Goal: Task Accomplishment & Management: Complete application form

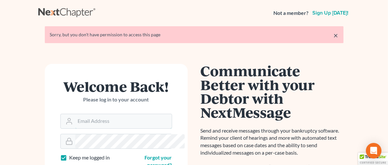
type input "[EMAIL_ADDRESS][DOMAIN_NAME]"
drag, startPoint x: 366, startPoint y: 38, endPoint x: 360, endPoint y: 39, distance: 6.2
click at [338, 38] on link "×" at bounding box center [335, 35] width 5 height 8
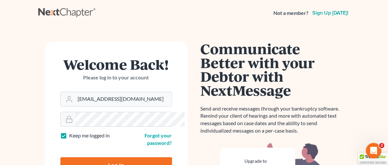
click at [122, 157] on input "Log In" at bounding box center [116, 165] width 112 height 16
type input "Thinking..."
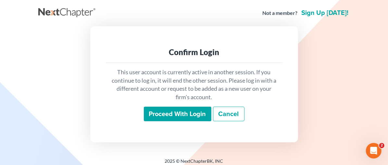
click at [167, 112] on input "Proceed with login" at bounding box center [177, 114] width 67 height 15
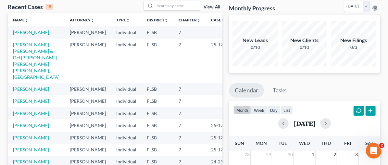
scroll to position [54, 0]
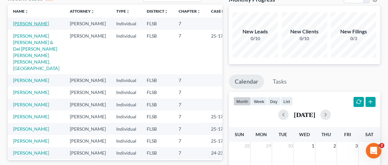
click at [16, 25] on link "Kerr, Amanda" at bounding box center [31, 24] width 36 height 6
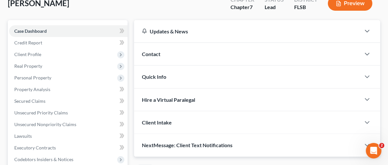
scroll to position [55, 0]
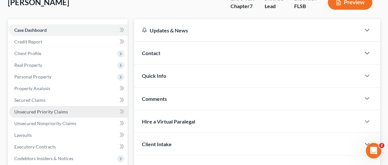
click at [36, 112] on span "Unsecured Priority Claims" at bounding box center [41, 112] width 54 height 6
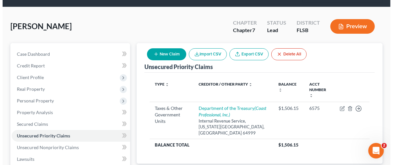
scroll to position [53, 0]
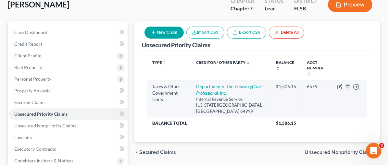
click at [339, 84] on icon "button" at bounding box center [339, 86] width 5 height 5
select select "0"
select select "26"
select select "0"
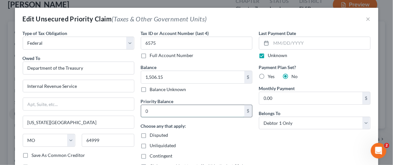
drag, startPoint x: 145, startPoint y: 113, endPoint x: 143, endPoint y: 109, distance: 3.9
click at [145, 113] on input "0" at bounding box center [192, 111] width 103 height 12
type input "0.00"
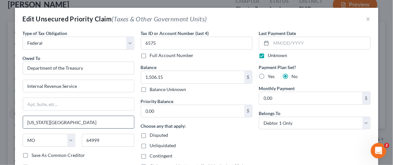
click at [61, 120] on input "Kansas City" at bounding box center [78, 122] width 111 height 12
type input "K"
type input "Ogden"
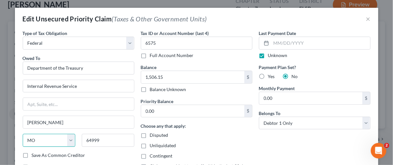
click at [68, 139] on select "State AL AK AR AZ CA CO CT DE DC FL GA GU HI ID IL IN IA KS KY LA ME MD MA MI M…" at bounding box center [49, 140] width 53 height 13
select select "46"
click at [23, 134] on select "State AL AK AR AZ CA CO CT DE DC FL GA GU HI ID IL IN IA KS KY LA ME MD MA MI M…" at bounding box center [49, 140] width 53 height 13
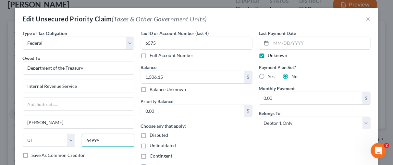
click at [98, 141] on input "64999" at bounding box center [108, 140] width 53 height 13
type input "6"
type input "84201"
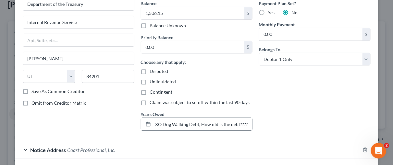
scroll to position [0, 10]
drag, startPoint x: 246, startPoint y: 123, endPoint x: 187, endPoint y: 125, distance: 58.4
click at [187, 125] on input "XO Dog Walking Debt, How old is the debt???? what kind to IRS debt" at bounding box center [202, 124] width 99 height 12
type input "XO Dog Walking Debt, hat kind to IRS debt"
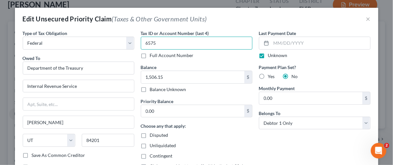
click at [141, 42] on input "6575" at bounding box center [197, 43] width 112 height 13
click at [150, 55] on label "Full Account Number" at bounding box center [172, 55] width 44 height 6
click at [152, 55] on input "Full Account Number" at bounding box center [154, 54] width 4 height 4
click at [152, 44] on input "6575" at bounding box center [197, 43] width 112 height 13
type input "6"
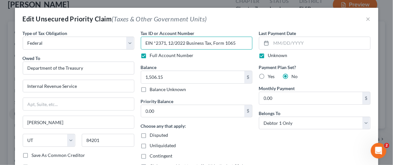
type input "EIN *2371, 12/2022 Business Tax, Form 1065"
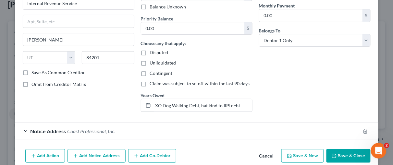
scroll to position [94, 0]
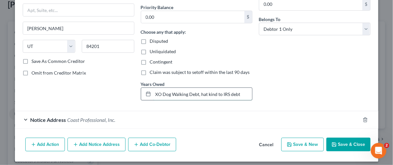
drag, startPoint x: 237, startPoint y: 92, endPoint x: 146, endPoint y: 92, distance: 91.5
click at [146, 92] on div "XO Dog Walking Debt, hat kind to IRS debt" at bounding box center [197, 94] width 112 height 13
type input "B"
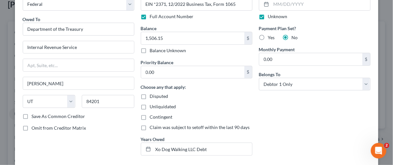
scroll to position [73, 0]
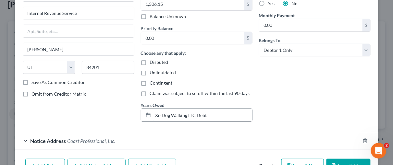
click at [153, 114] on input "Xo Dog Walking LLC Debt" at bounding box center [202, 115] width 99 height 12
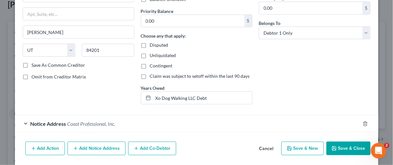
scroll to position [97, 0]
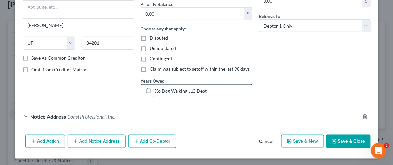
click at [153, 90] on input "Xo Dog Walking LLC Debt" at bounding box center [202, 91] width 99 height 12
click at [237, 96] on input "12/2022 Form 1065 Xo Dog Walking LLC Debt" at bounding box center [202, 91] width 99 height 12
type input "12/2022 Form 1065 Xo Dog Walking LLC Debt"
click at [299, 73] on div "Last Payment Date Unknown Payment Plan Set? Yes No Monthly Payment 0.00 $ Belon…" at bounding box center [315, 18] width 118 height 170
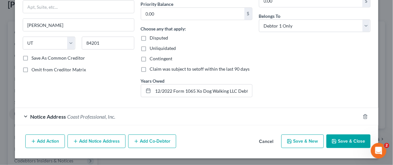
click at [103, 140] on button "Add Notice Address" at bounding box center [96, 142] width 58 height 14
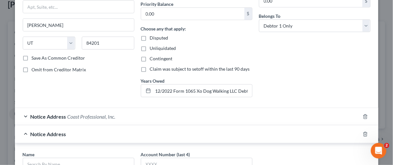
scroll to position [114, 0]
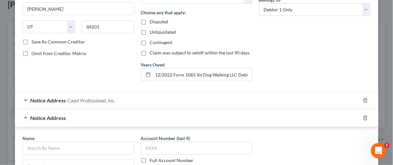
click at [150, 159] on label "Full Account Number" at bounding box center [172, 160] width 44 height 6
click at [152, 159] on input "Full Account Number" at bounding box center [154, 159] width 4 height 4
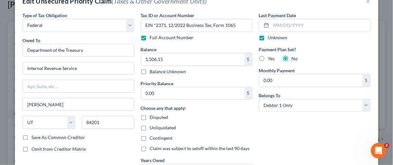
scroll to position [4, 0]
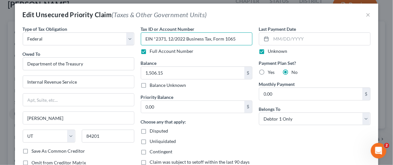
drag, startPoint x: 141, startPoint y: 39, endPoint x: 243, endPoint y: 36, distance: 101.6
click at [243, 36] on input "EIN *2371, 12/2022 Business Tax, Form 1065" at bounding box center [197, 38] width 112 height 13
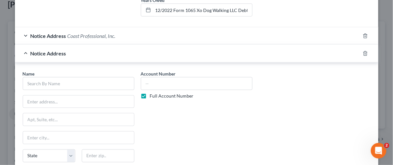
scroll to position [178, 0]
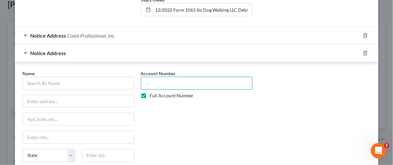
click at [151, 84] on input "text" at bounding box center [197, 83] width 112 height 13
paste input "EIN *2371, 12/2022 Business Tax, Form 1065"
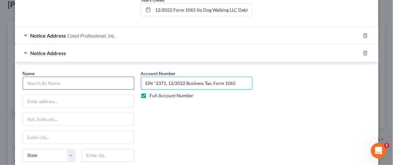
type input "EIN *2371, 12/2022 Business Tax, Form 1065"
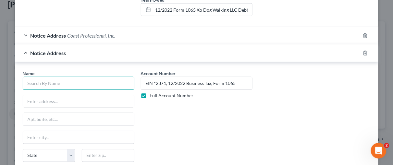
click at [32, 82] on input "text" at bounding box center [79, 83] width 112 height 13
type input "Internal Revenue Service"
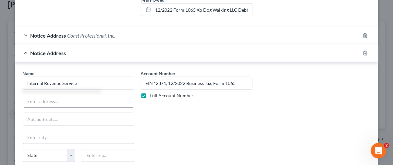
click at [34, 100] on input "text" at bounding box center [78, 101] width 111 height 12
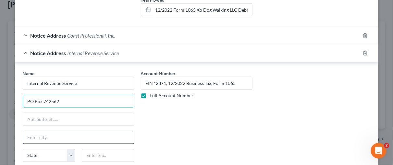
type input "PO Box 742562"
click at [31, 136] on input "text" at bounding box center [78, 137] width 111 height 12
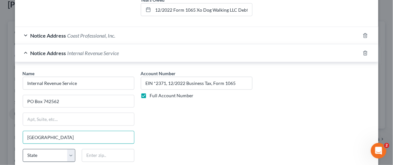
type input "Cincinnati"
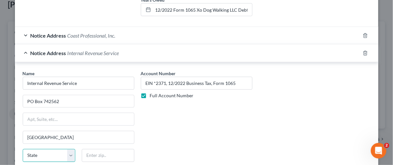
click at [65, 154] on select "State AL AK AR AZ CA CO CT DE DC FL GA GU HI ID IL IN IA KS KY LA ME MD MA MI M…" at bounding box center [49, 155] width 53 height 13
select select "36"
click at [23, 149] on select "State AL AK AR AZ CA CO CT DE DC FL GA GU HI ID IL IN IA KS KY LA ME MD MA MI M…" at bounding box center [49, 155] width 53 height 13
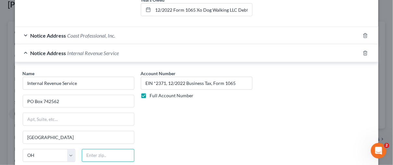
click at [85, 154] on input "text" at bounding box center [108, 155] width 53 height 13
type input "45280"
click at [164, 133] on div "Account Number EIN *2371, 12/2022 Business Tax, Form 1065 Full Account Number" at bounding box center [197, 124] width 118 height 109
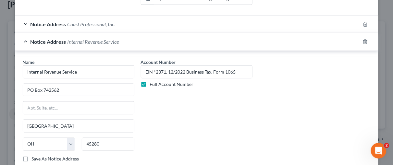
scroll to position [207, 0]
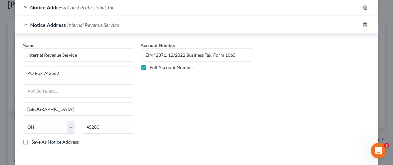
click at [195, 105] on div "Account Number EIN *2371, 12/2022 Business Tax, Form 1065 Full Account Number" at bounding box center [197, 96] width 118 height 109
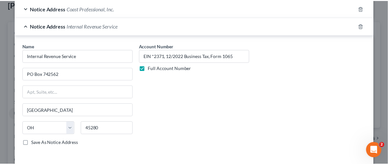
scroll to position [235, 0]
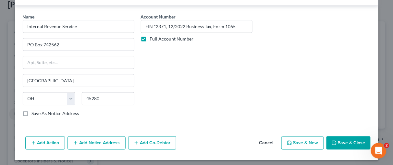
click at [349, 138] on button "Save & Close" at bounding box center [348, 144] width 44 height 14
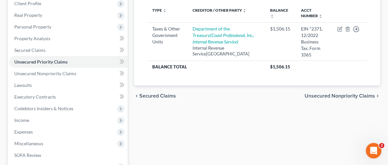
scroll to position [190, 0]
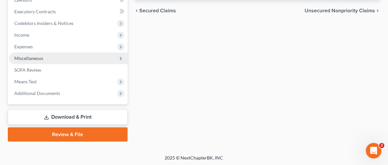
click at [18, 55] on span "Miscellaneous" at bounding box center [28, 58] width 29 height 6
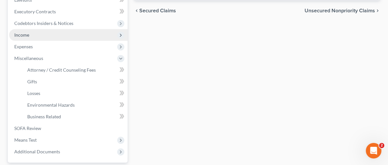
click at [25, 32] on span "Income" at bounding box center [21, 35] width 15 height 6
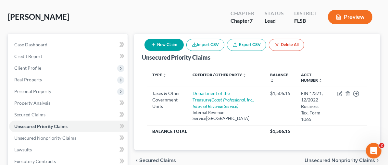
scroll to position [25, 0]
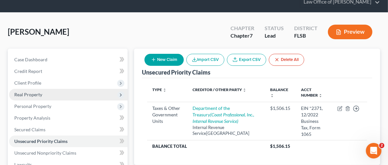
click at [30, 95] on span "Real Property" at bounding box center [28, 95] width 28 height 6
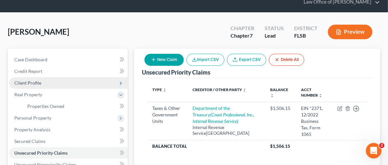
click at [28, 82] on span "Client Profile" at bounding box center [27, 83] width 27 height 6
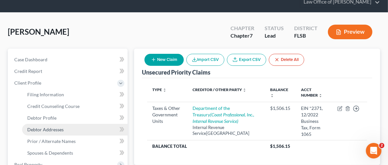
click at [35, 130] on span "Debtor Addresses" at bounding box center [45, 130] width 36 height 6
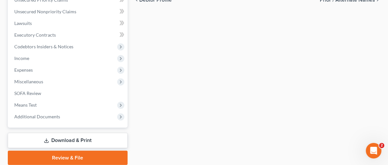
scroll to position [237, 0]
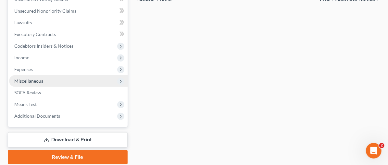
click at [33, 82] on span "Miscellaneous" at bounding box center [28, 81] width 29 height 6
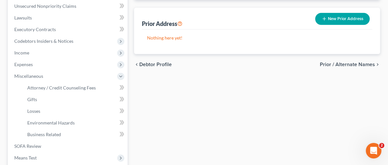
scroll to position [173, 0]
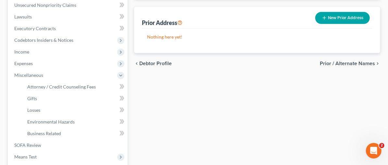
drag, startPoint x: 343, startPoint y: 118, endPoint x: 194, endPoint y: 121, distance: 149.5
click at [342, 117] on div "Filing Information Credit Counseling Course Debtor Profile Debtor Addresses Pri…" at bounding box center [257, 59] width 252 height 316
click at [19, 138] on ul "Attorney / Credit Counseling Fees Attorney / Bankruptcy Fees Gifts Losses" at bounding box center [68, 110] width 118 height 58
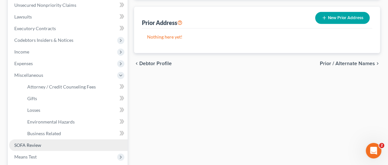
click at [16, 143] on span "SOFA Review" at bounding box center [27, 145] width 27 height 6
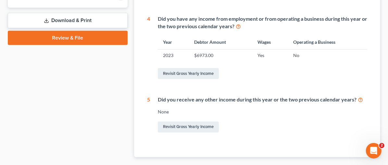
scroll to position [290, 0]
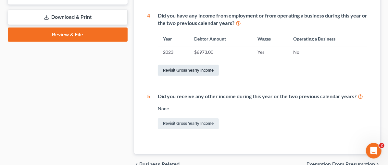
click at [158, 68] on link "Revisit Gross Yearly Income" at bounding box center [188, 70] width 61 height 11
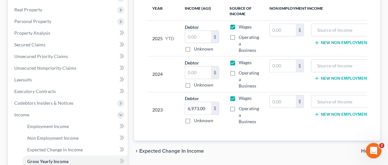
scroll to position [111, 0]
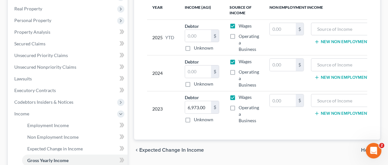
drag, startPoint x: 203, startPoint y: 94, endPoint x: 203, endPoint y: 100, distance: 5.5
click at [238, 95] on label "Wages" at bounding box center [244, 97] width 13 height 6
click at [241, 95] on input "Wages" at bounding box center [243, 96] width 4 height 4
checkbox input "false"
click at [238, 104] on label "Operating a Business" at bounding box center [248, 113] width 20 height 19
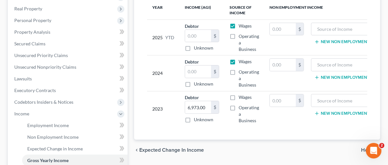
click at [241, 104] on input "Operating a Business" at bounding box center [243, 106] width 4 height 4
checkbox input "true"
drag, startPoint x: 205, startPoint y: 71, endPoint x: 205, endPoint y: 66, distance: 5.2
click at [238, 70] on label "Operating a Business" at bounding box center [248, 78] width 20 height 19
click at [241, 70] on input "Operating a Business" at bounding box center [243, 71] width 4 height 4
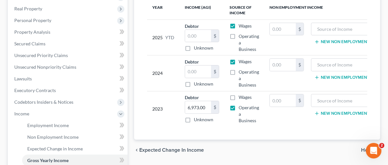
checkbox input "true"
click at [238, 60] on label "Wages" at bounding box center [244, 61] width 13 height 6
click at [241, 60] on input "Wages" at bounding box center [243, 60] width 4 height 4
checkbox input "false"
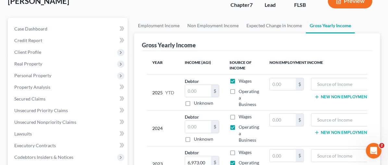
scroll to position [53, 0]
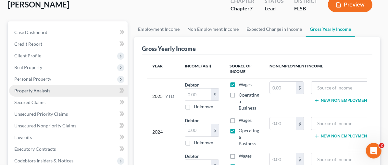
click at [50, 90] on link "Property Analysis" at bounding box center [68, 91] width 118 height 12
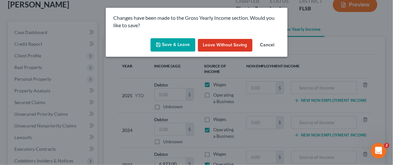
click at [183, 43] on button "Save & Leave" at bounding box center [172, 45] width 45 height 14
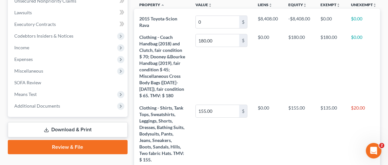
scroll to position [196, 0]
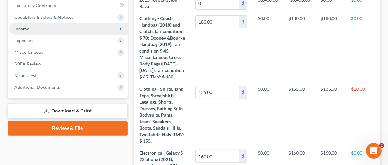
click at [24, 28] on span "Income" at bounding box center [21, 29] width 15 height 6
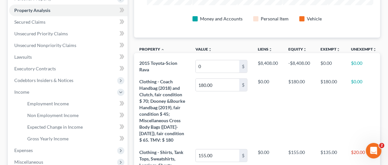
scroll to position [130, 0]
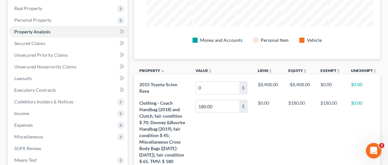
scroll to position [122, 0]
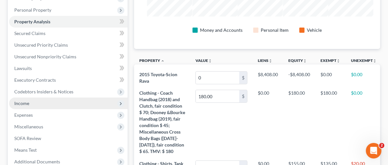
click at [20, 103] on span "Income" at bounding box center [21, 104] width 15 height 6
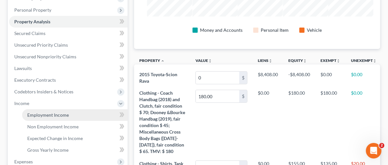
click at [54, 114] on span "Employment Income" at bounding box center [48, 115] width 42 height 6
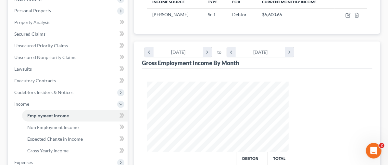
scroll to position [124, 0]
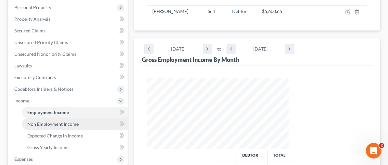
click at [32, 124] on span "Non Employment Income" at bounding box center [52, 124] width 51 height 6
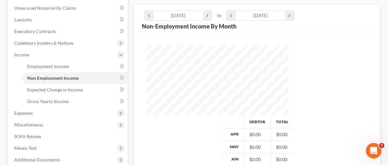
scroll to position [171, 0]
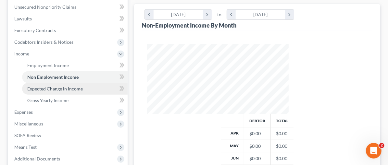
click at [62, 88] on span "Expected Change in Income" at bounding box center [54, 89] width 55 height 6
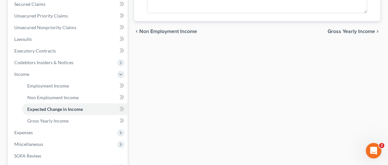
scroll to position [151, 0]
click at [61, 120] on span "Gross Yearly Income" at bounding box center [47, 120] width 41 height 6
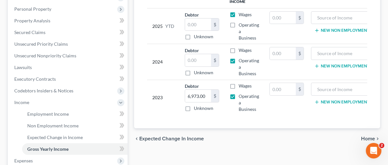
scroll to position [128, 0]
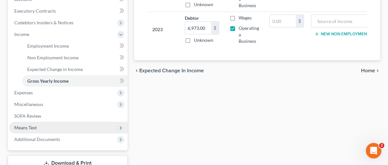
click at [37, 130] on span "Means Test" at bounding box center [68, 128] width 118 height 12
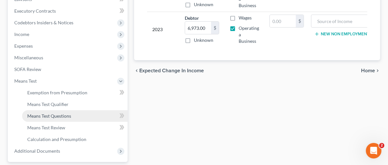
click at [61, 117] on span "Means Test Questions" at bounding box center [49, 116] width 44 height 6
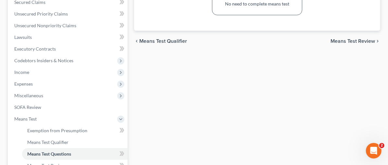
scroll to position [156, 0]
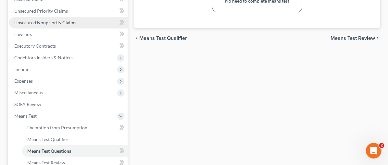
click at [44, 21] on span "Unsecured Nonpriority Claims" at bounding box center [45, 23] width 62 height 6
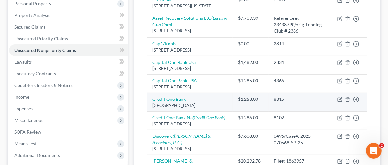
scroll to position [129, 0]
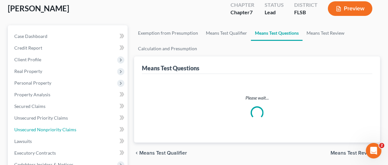
scroll to position [156, 0]
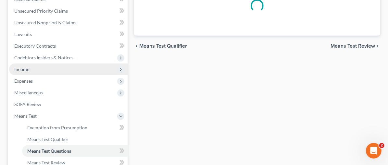
click at [32, 65] on span "Income" at bounding box center [68, 70] width 118 height 12
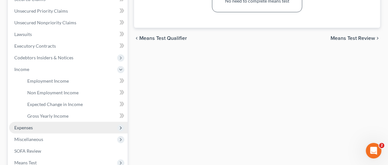
drag, startPoint x: 31, startPoint y: 125, endPoint x: 76, endPoint y: 107, distance: 48.0
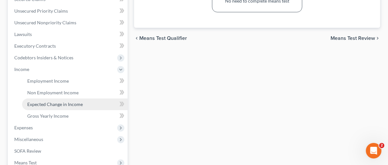
click at [31, 126] on span "Expenses" at bounding box center [23, 128] width 18 height 6
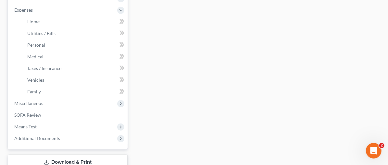
scroll to position [230, 0]
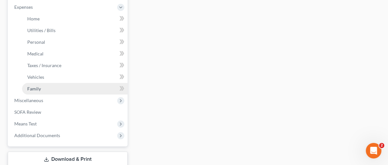
click at [40, 91] on link "Family" at bounding box center [74, 89] width 105 height 12
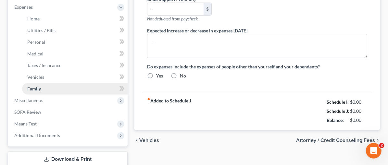
type input "0.00"
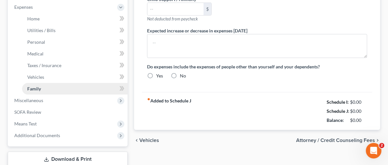
type input "0.00"
type input "25.00"
type input "0.00"
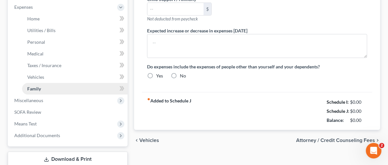
type input "Rabbit care and food $ 50;"
type textarea "Debtor is sending money to her room mate for rent, late fees, water, electric a…"
radio input "true"
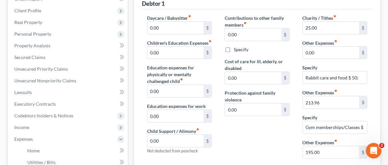
scroll to position [105, 0]
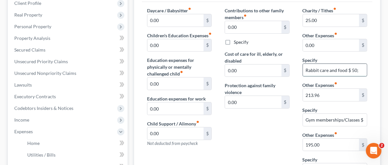
click at [353, 69] on input "Rabbit care and food $ 50;" at bounding box center [335, 70] width 64 height 12
type input "Rabbit care and food $ 50"
click at [241, 119] on div "Contributions to other family members fiber_manual_record 0.00 $ Specify Cost o…" at bounding box center [257, 94] width 78 height 174
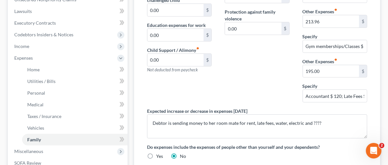
scroll to position [179, 0]
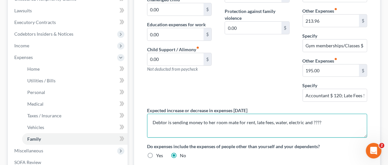
drag, startPoint x: 289, startPoint y: 119, endPoint x: 222, endPoint y: 125, distance: 67.0
click at [222, 124] on textarea "Debtor is sending money to her room mate for rent, late fees, water, electric a…" at bounding box center [257, 126] width 220 height 24
click at [156, 120] on textarea "Debtor is sending money to her room mate for rent and uti" at bounding box center [257, 126] width 220 height 24
click at [147, 120] on textarea "Debtor is sending her funds money to her room mate for rent and uti" at bounding box center [257, 126] width 220 height 24
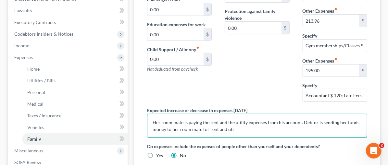
click at [283, 119] on textarea "Her room mate is paying the rent and the utility expenses from his account. Deb…" at bounding box center [257, 126] width 220 height 24
click at [303, 119] on textarea "Her room mate is paying the rent and the utility expenses from his account. Deb…" at bounding box center [257, 126] width 220 height 24
drag, startPoint x: 352, startPoint y: 117, endPoint x: 221, endPoint y: 126, distance: 131.3
click at [221, 126] on textarea "Her room mate is paying the rent and the utility expenses from his account. Deb…" at bounding box center [257, 126] width 220 height 24
click at [147, 119] on textarea "Her room mate is paying the rent and the utility expenses from his account. Deb…" at bounding box center [257, 126] width 220 height 24
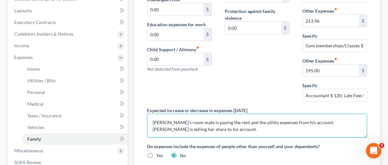
drag, startPoint x: 243, startPoint y: 120, endPoint x: 226, endPoint y: 120, distance: 16.9
click at [226, 120] on textarea "Debtor's room mate is paying the rent and the utility expenses from his account…" at bounding box center [257, 126] width 220 height 24
click at [236, 126] on textarea "Debtor's room mate is paying the rent and the utility expenses from his account…" at bounding box center [257, 126] width 220 height 24
click at [264, 125] on textarea "Debtor's room mate is paying the rent and the utility expenses from his account…" at bounding box center [257, 126] width 220 height 24
click at [320, 126] on textarea "Debtor's room mate is paying the rent and the utility expenses from his account…" at bounding box center [257, 126] width 220 height 24
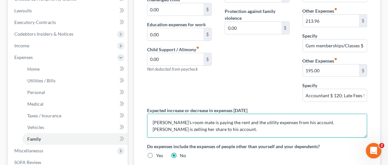
click at [340, 125] on textarea "Debtor's room mate is paying the rent and the utility expenses from his account…" at bounding box center [257, 126] width 220 height 24
click at [338, 126] on textarea "Debtor's room mate is paying the rent and the utility expenses from his account…" at bounding box center [257, 126] width 220 height 24
click at [242, 129] on textarea "Debtor's room mate is paying the rent and the utility expenses from his account…" at bounding box center [257, 126] width 220 height 24
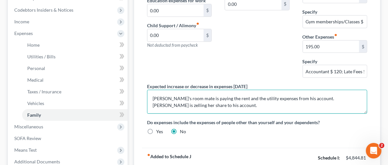
scroll to position [224, 0]
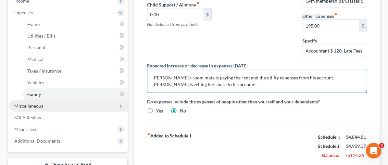
type textarea "Debtor's room mate is paying the rent and the utility expenses from his account…"
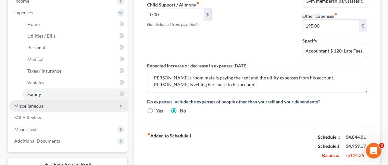
click at [36, 106] on span "Miscellaneous" at bounding box center [28, 106] width 29 height 6
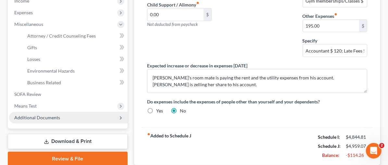
click at [43, 117] on span "Additional Documents" at bounding box center [37, 118] width 46 height 6
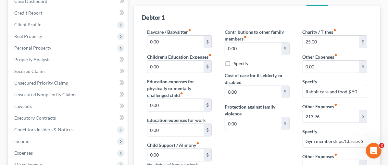
scroll to position [83, 0]
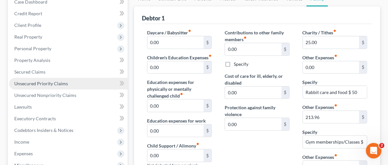
click at [54, 82] on span "Unsecured Priority Claims" at bounding box center [41, 84] width 54 height 6
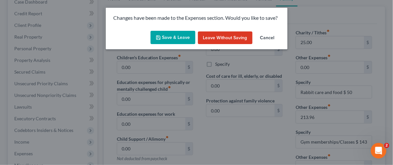
click at [155, 38] on button "Save & Leave" at bounding box center [172, 38] width 45 height 14
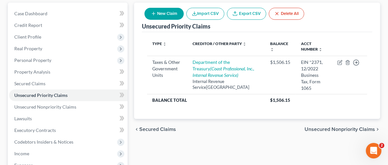
scroll to position [75, 0]
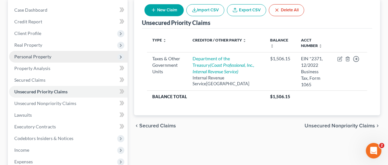
click at [47, 58] on span "Personal Property" at bounding box center [32, 57] width 37 height 6
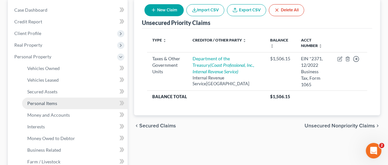
click at [44, 105] on span "Personal Items" at bounding box center [42, 104] width 30 height 6
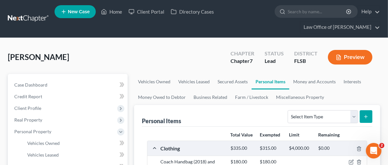
click at [346, 58] on button "Preview" at bounding box center [350, 57] width 44 height 15
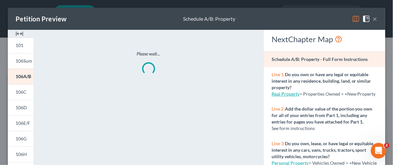
click at [20, 35] on img at bounding box center [20, 34] width 8 height 8
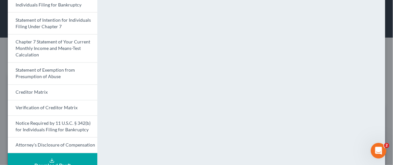
scroll to position [257, 0]
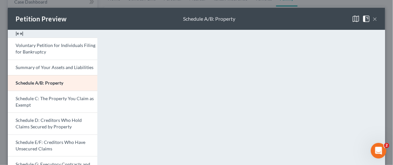
type input "0.00"
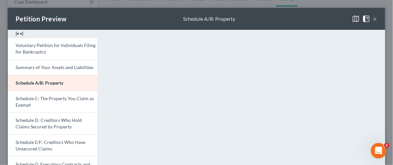
type input "0.00"
type input "25.00"
type input "0.00"
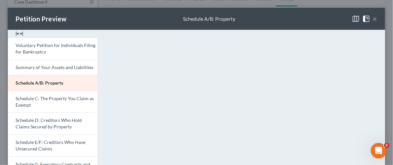
type input "Rabbit care and food $ 50"
type textarea "Debtor's room mate is paying the rent and the utility expenses from his account…"
radio input "true"
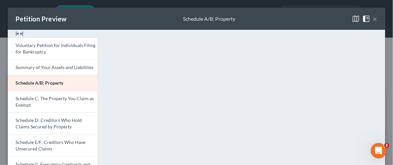
click at [373, 18] on button "×" at bounding box center [375, 19] width 5 height 8
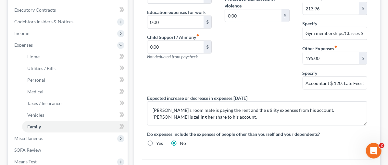
scroll to position [194, 0]
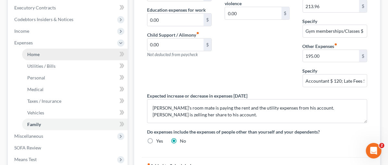
click at [39, 54] on span "Home" at bounding box center [33, 55] width 12 height 6
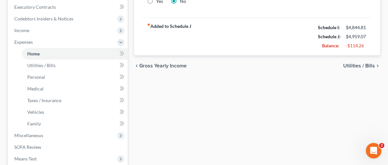
scroll to position [196, 0]
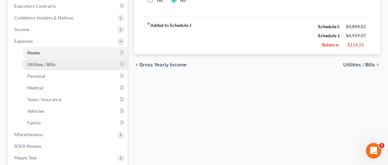
click at [33, 64] on span "Utilities / Bills" at bounding box center [41, 65] width 28 height 6
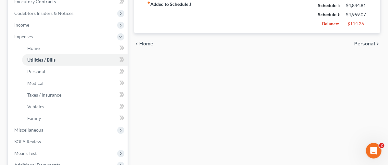
scroll to position [176, 0]
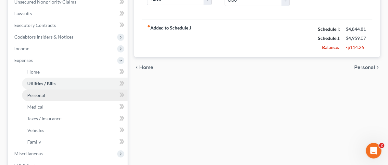
click at [40, 94] on span "Personal" at bounding box center [36, 95] width 18 height 6
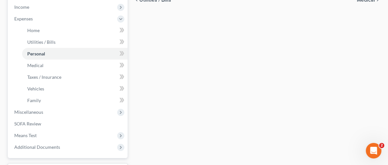
scroll to position [233, 0]
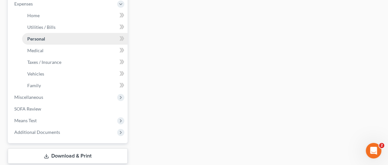
click at [38, 38] on span "Personal" at bounding box center [36, 39] width 18 height 6
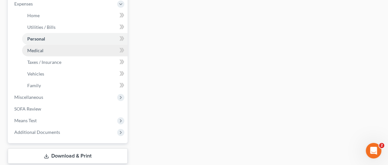
click at [40, 48] on span "Medical" at bounding box center [35, 51] width 16 height 6
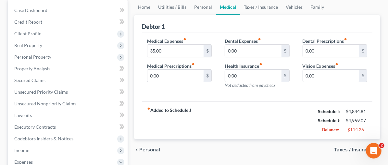
scroll to position [75, 0]
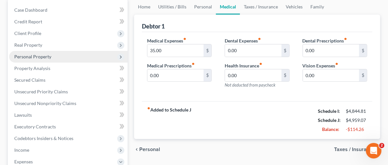
click at [51, 54] on span "Personal Property" at bounding box center [68, 57] width 118 height 12
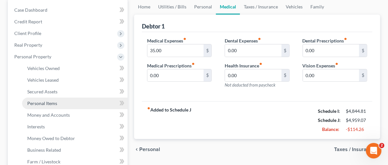
click at [50, 102] on span "Personal Items" at bounding box center [42, 104] width 30 height 6
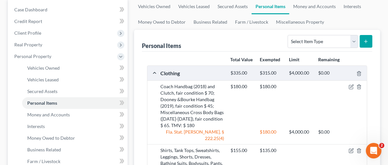
scroll to position [100, 0]
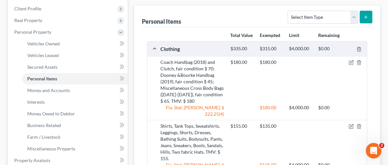
click at [227, 135] on div "$155.00 $135.00" at bounding box center [297, 142] width 140 height 39
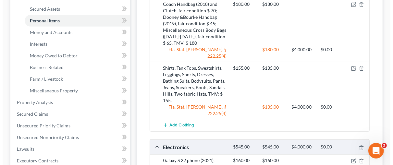
scroll to position [185, 0]
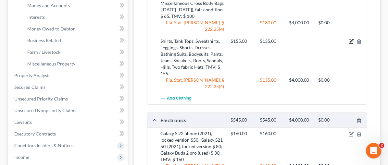
click at [351, 39] on icon "button" at bounding box center [350, 41] width 5 height 5
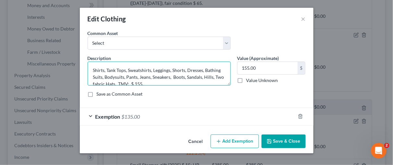
click at [148, 82] on textarea "Shirts, Tank Tops, Sweatshirts, Leggings, Shorts, Dresses, Bathing Suits, Bodys…" at bounding box center [159, 74] width 143 height 24
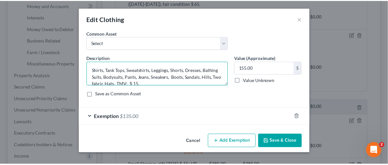
scroll to position [1, 0]
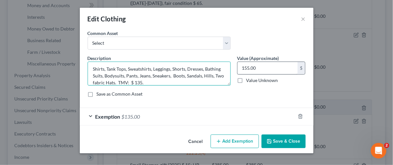
type textarea "Shirts, Tank Tops, Sweatshirts, Leggings, Shorts, Dresses, Bathing Suits, Bodys…"
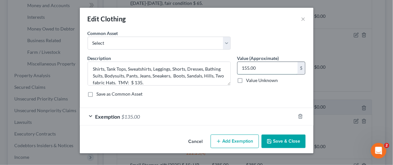
click at [246, 67] on input "155.00" at bounding box center [267, 68] width 60 height 12
click at [247, 70] on input "155.00" at bounding box center [267, 68] width 60 height 12
click at [247, 68] on input "155.00" at bounding box center [267, 68] width 60 height 12
type input "135.00"
click at [291, 145] on button "Save & Close" at bounding box center [283, 142] width 44 height 14
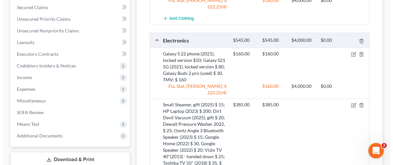
scroll to position [266, 0]
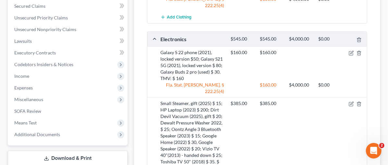
drag, startPoint x: 206, startPoint y: 76, endPoint x: 201, endPoint y: 74, distance: 5.5
click at [227, 100] on div "$385.00 $385.00" at bounding box center [297, 135] width 140 height 71
click at [351, 102] on icon "button" at bounding box center [350, 104] width 5 height 5
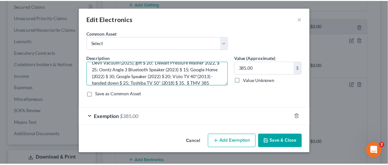
scroll to position [27, 0]
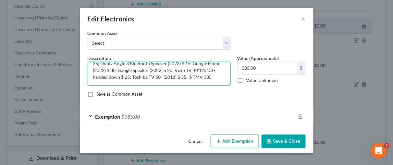
click at [193, 75] on textarea "Small Steamer, gift (2025) $ 15; HP Laptop (2023) $ 200; Dirt Devil Vacuum (202…" at bounding box center [159, 74] width 143 height 24
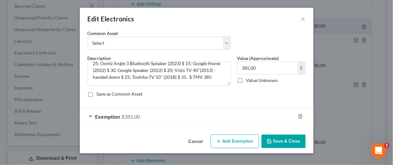
click at [282, 140] on button "Save & Close" at bounding box center [283, 142] width 44 height 14
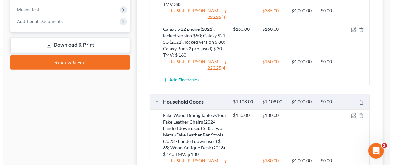
scroll to position [384, 0]
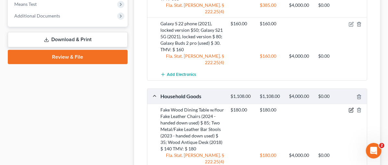
click at [351, 108] on icon "button" at bounding box center [350, 110] width 5 height 5
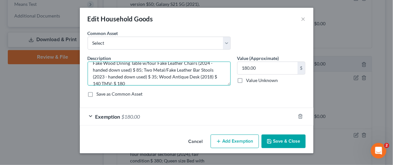
scroll to position [14, 0]
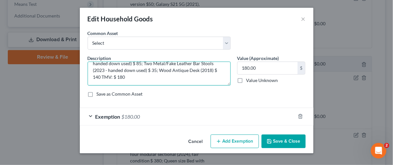
click at [145, 69] on textarea "Fake Wood Dining Table w/four Fake Leather Chairs (2024 - handed down used) $ 8…" at bounding box center [159, 74] width 143 height 24
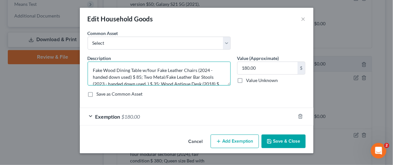
click at [130, 77] on textarea "Fake Wood Dining Table w/four Fake Leather Chairs (2024 - handed down used) $ 8…" at bounding box center [159, 74] width 143 height 24
click at [130, 77] on textarea "Fake Wood Dining Table w/four Fake Leather Chairs (2024 - handed down used, fai…" at bounding box center [159, 74] width 143 height 24
drag, startPoint x: 213, startPoint y: 70, endPoint x: 196, endPoint y: 70, distance: 16.5
click at [196, 70] on textarea "Fake Wood Dining Table w/four Fake Leather Chairs (2024 - handed down used in 2…" at bounding box center [159, 74] width 143 height 24
click at [197, 68] on textarea "Fake Wood Dining Table w/four Fake Leather Chairs handed down used in 2024, fai…" at bounding box center [159, 74] width 143 height 24
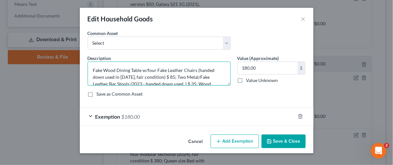
scroll to position [14, 0]
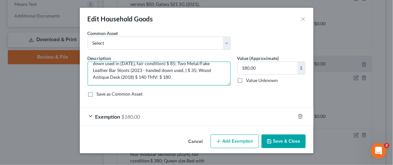
drag, startPoint x: 129, startPoint y: 69, endPoint x: 115, endPoint y: 69, distance: 13.3
click at [115, 69] on textarea "Fake Wood Dining Table w/four Fake Leather Chairs (handed down used in 2024, fa…" at bounding box center [159, 74] width 143 height 24
click at [152, 69] on textarea "Fake Wood Dining Table w/four Fake Leather Chairs (handed down used in 2024, fa…" at bounding box center [159, 74] width 143 height 24
click at [169, 69] on textarea "Fake Wood Dining Table w/four Fake Leather Chairs (handed down used in 2024, fa…" at bounding box center [159, 74] width 143 height 24
click at [216, 74] on textarea "Fake Wood Dining Table w/four Fake Leather Chairs (handed down used in 2024, fa…" at bounding box center [159, 74] width 143 height 24
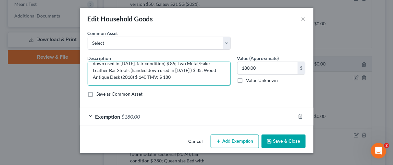
click at [154, 76] on textarea "Fake Wood Dining Table w/four Fake Leather Chairs (handed down used in 2024, fa…" at bounding box center [159, 74] width 143 height 24
type textarea "Fake Wood Dining Table w/four Fake Leather Chairs (handed down used in 2024, fa…"
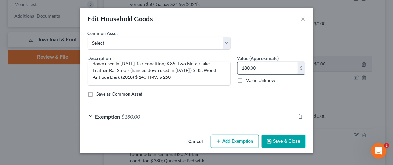
click at [259, 68] on input "180.00" at bounding box center [267, 68] width 60 height 12
type input "260.00"
click at [263, 95] on div "Save as Common Asset" at bounding box center [197, 94] width 218 height 6
click at [90, 118] on div "Exemption $180.00" at bounding box center [187, 116] width 215 height 17
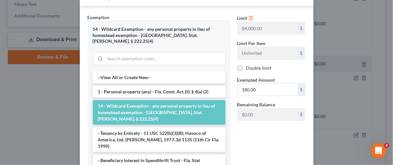
scroll to position [123, 0]
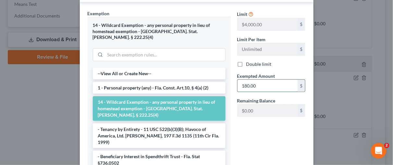
click at [254, 82] on input "180.00" at bounding box center [267, 86] width 60 height 12
type input "260.00"
drag, startPoint x: 254, startPoint y: 128, endPoint x: 258, endPoint y: 131, distance: 4.2
click at [254, 129] on div "Limit $4,000.00 $ Limit Per Item Unlimited $ Double limit Exempted Amount * 260…" at bounding box center [271, 93] width 75 height 167
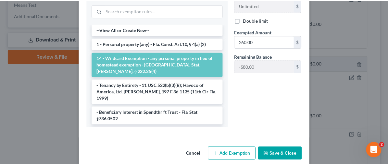
scroll to position [169, 0]
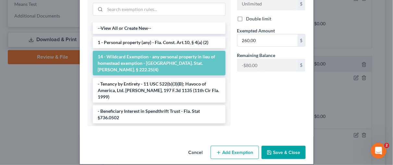
click at [279, 146] on button "Save & Close" at bounding box center [283, 153] width 44 height 14
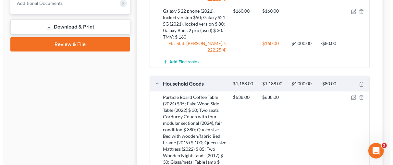
scroll to position [396, 0]
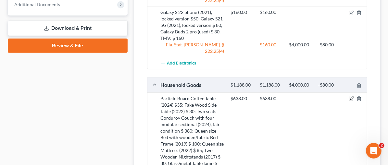
click at [353, 96] on icon "button" at bounding box center [350, 98] width 5 height 5
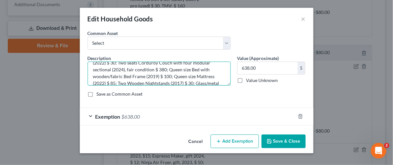
scroll to position [0, 0]
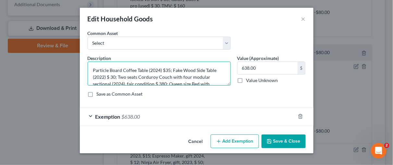
click at [113, 77] on textarea "Particle Board Coffee Table (2024) $35; Fake Wood Side Table (2022) $ 30; Two s…" at bounding box center [159, 74] width 143 height 24
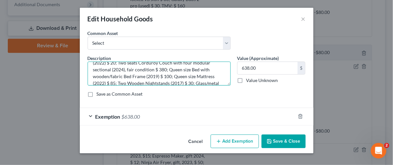
click at [170, 75] on textarea "Particle Board Coffee Table (2024) $35; Fake Wood Side Table (2022) $ 20; Two s…" at bounding box center [159, 74] width 143 height 24
click at [114, 82] on textarea "Particle Board Coffee Table (2024) $35; Fake Wood Side Table (2022) $ 20; Two s…" at bounding box center [159, 74] width 143 height 24
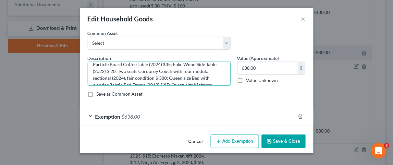
scroll to position [0, 0]
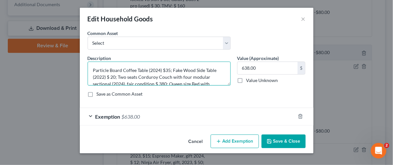
drag, startPoint x: 165, startPoint y: 83, endPoint x: 178, endPoint y: 75, distance: 15.2
click at [165, 83] on textarea "Particle Board Coffee Table (2024) $35; Fake Wood Side Table (2022) $ 20; Two s…" at bounding box center [159, 74] width 143 height 24
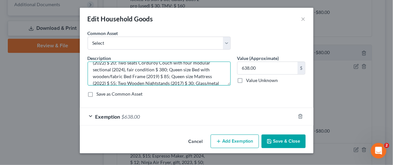
scroll to position [14, 0]
click at [169, 76] on textarea "Particle Board Coffee Table (2024) $35; Fake Wood Side Table (2022) $ 20; Two s…" at bounding box center [159, 74] width 143 height 24
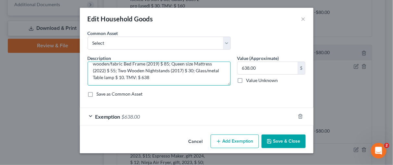
click at [149, 77] on textarea "Particle Board Coffee Table (2024) $35; Fake Wood Side Table (2022) $ 20; Two s…" at bounding box center [159, 74] width 143 height 24
type textarea "Particle Board Coffee Table (2024) $35; Fake Wood Side Table (2022) $ 20; Two s…"
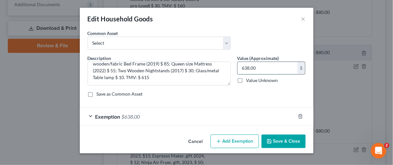
click at [249, 66] on input "638.00" at bounding box center [267, 68] width 60 height 12
type input "615"
click at [90, 115] on div "Exemption $638.00" at bounding box center [187, 116] width 215 height 17
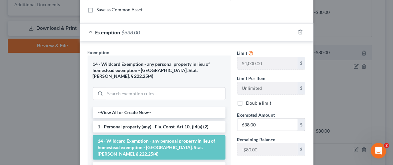
scroll to position [100, 0]
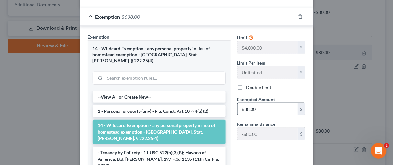
click at [258, 108] on input "638.00" at bounding box center [267, 109] width 60 height 12
type input "615.00"
click at [262, 149] on div "Limit $4,000.00 $ Limit Per Item Unlimited $ Double limit Exempted Amount * 615…" at bounding box center [271, 116] width 75 height 167
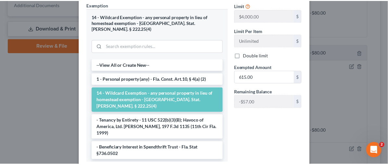
scroll to position [169, 0]
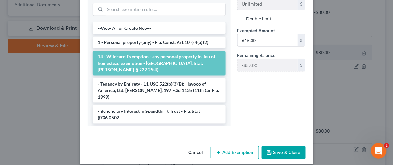
click at [290, 146] on button "Save & Close" at bounding box center [283, 153] width 44 height 14
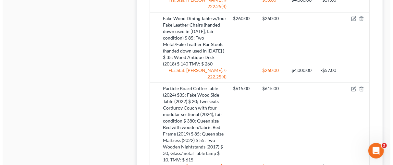
scroll to position [636, 0]
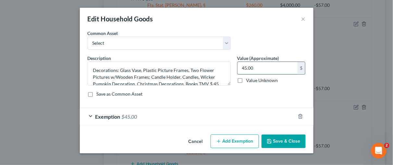
click at [246, 66] on input "45.00" at bounding box center [267, 68] width 60 height 12
type input "40.00"
click at [90, 114] on div "Exemption $45.00" at bounding box center [187, 116] width 215 height 17
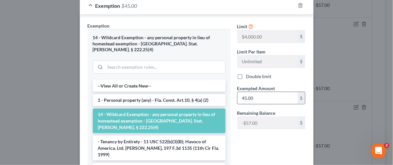
scroll to position [114, 0]
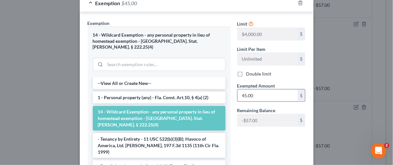
click at [244, 93] on input "45.00" at bounding box center [267, 96] width 60 height 12
type input "40.00"
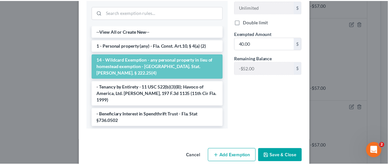
scroll to position [169, 0]
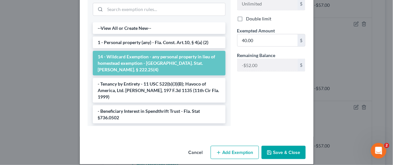
click at [276, 146] on button "Save & Close" at bounding box center [283, 153] width 44 height 14
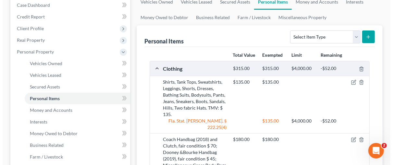
scroll to position [70, 0]
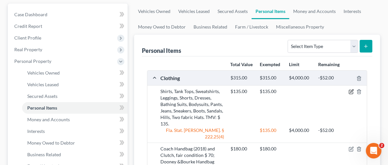
click at [351, 90] on icon "button" at bounding box center [350, 91] width 5 height 5
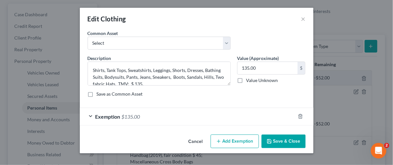
click at [90, 114] on div "Exemption $135.00" at bounding box center [187, 116] width 215 height 17
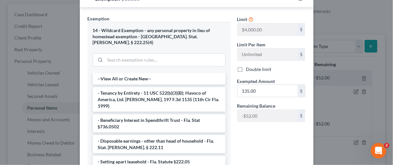
scroll to position [145, 0]
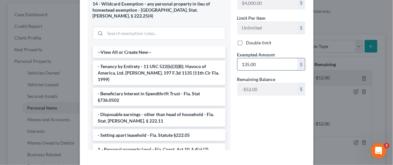
click at [255, 61] on input "135.00" at bounding box center [267, 64] width 60 height 12
type input "78.08"
drag, startPoint x: 242, startPoint y: 60, endPoint x: 227, endPoint y: 57, distance: 15.8
click at [226, 59] on div "Exemption Set must be selected for CA. Exemption * 14 - Wildcard Exemption - an…" at bounding box center [196, 72] width 224 height 167
type input "83.00"
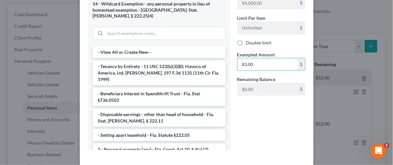
drag, startPoint x: 255, startPoint y: 138, endPoint x: 274, endPoint y: 131, distance: 20.5
click at [255, 138] on div "Limit $4,000.00 $ Limit Per Item Unlimited $ Double limit Exempted Amount * 83.…" at bounding box center [271, 72] width 75 height 167
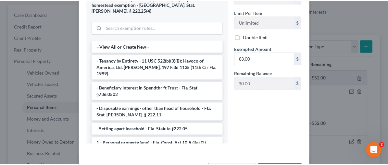
scroll to position [169, 0]
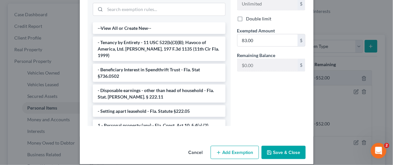
click at [284, 146] on button "Save & Close" at bounding box center [283, 153] width 44 height 14
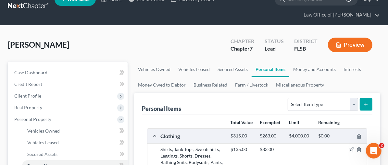
scroll to position [0, 0]
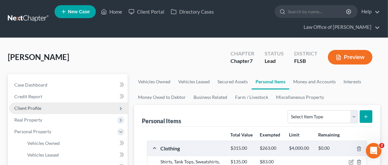
drag, startPoint x: 20, startPoint y: 119, endPoint x: 40, endPoint y: 107, distance: 22.6
click at [22, 119] on span "Real Property" at bounding box center [28, 120] width 28 height 6
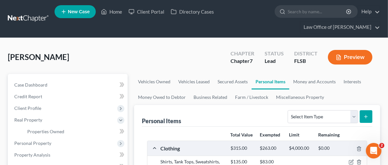
drag, startPoint x: 102, startPoint y: 64, endPoint x: 76, endPoint y: 60, distance: 26.0
click at [101, 63] on div "Kerr, Amanda Upgraded Chapter Chapter 7 Status Lead District FLSB Preview" at bounding box center [194, 60] width 372 height 28
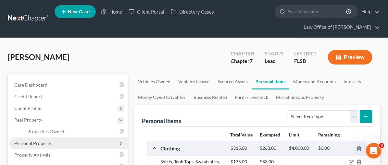
click at [76, 147] on span "Personal Property" at bounding box center [68, 144] width 118 height 12
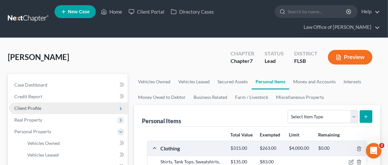
click at [35, 108] on span "Client Profile" at bounding box center [27, 108] width 27 height 6
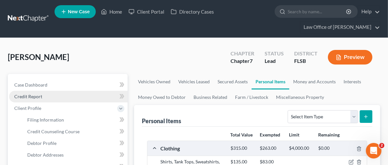
click at [30, 96] on span "Credit Report" at bounding box center [28, 97] width 28 height 6
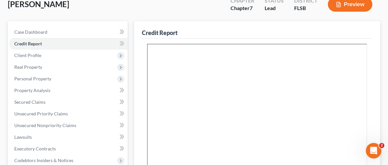
scroll to position [81, 0]
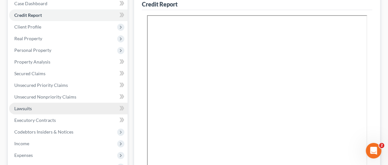
click at [44, 109] on link "Lawsuits" at bounding box center [68, 109] width 118 height 12
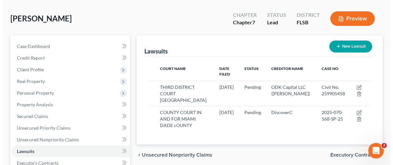
scroll to position [9, 0]
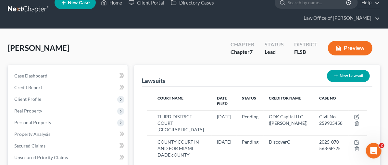
click at [341, 46] on button "Preview" at bounding box center [350, 48] width 44 height 15
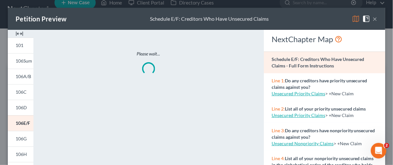
click at [18, 33] on img at bounding box center [20, 34] width 8 height 8
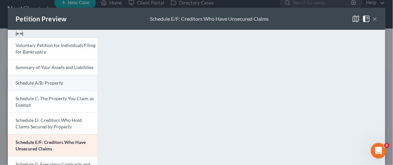
click at [49, 83] on span "Schedule A/B: Property" at bounding box center [39, 83] width 47 height 6
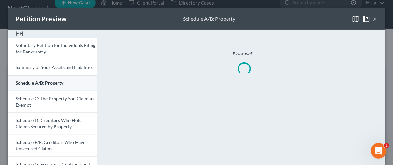
click at [49, 83] on span "Schedule A/B: Property" at bounding box center [40, 83] width 48 height 6
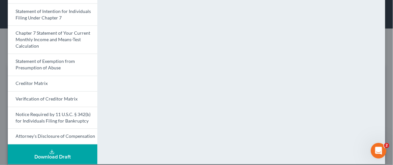
scroll to position [270, 0]
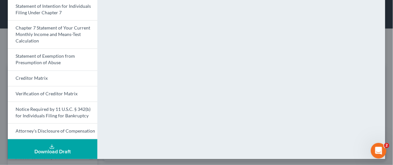
click at [64, 151] on div "Download Draft" at bounding box center [52, 152] width 79 height 5
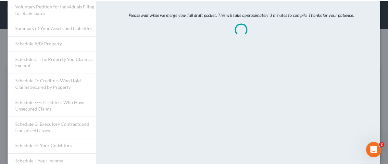
scroll to position [0, 0]
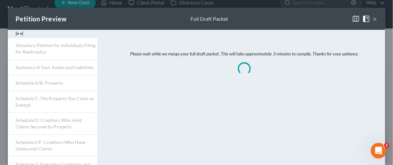
click at [373, 17] on button "×" at bounding box center [375, 19] width 5 height 8
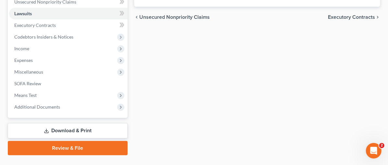
scroll to position [190, 0]
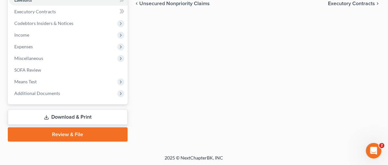
click at [39, 114] on link "Download & Print" at bounding box center [68, 117] width 120 height 15
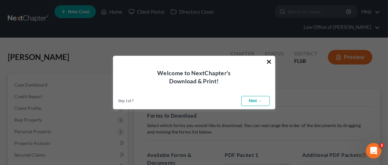
click at [269, 61] on button "×" at bounding box center [269, 61] width 6 height 10
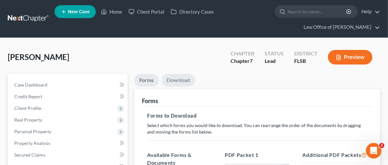
click at [161, 79] on link "Download" at bounding box center [178, 80] width 34 height 13
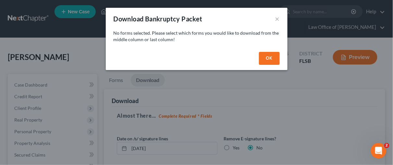
click at [269, 58] on button "OK" at bounding box center [269, 58] width 21 height 13
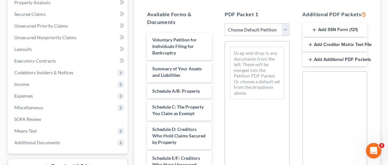
scroll to position [146, 0]
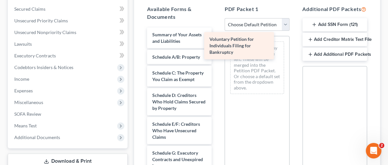
drag, startPoint x: 154, startPoint y: 31, endPoint x: 243, endPoint y: 44, distance: 89.5
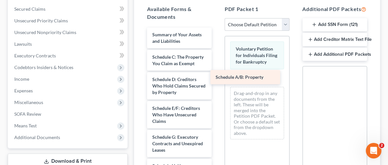
drag, startPoint x: 153, startPoint y: 48, endPoint x: 247, endPoint y: 77, distance: 98.7
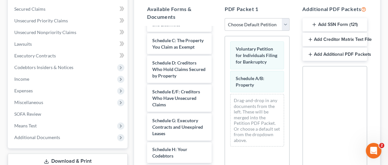
scroll to position [17, 0]
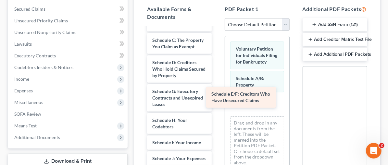
drag, startPoint x: 144, startPoint y: 84, endPoint x: 235, endPoint y: 95, distance: 91.2
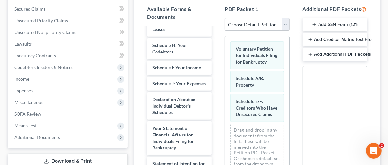
scroll to position [93, 0]
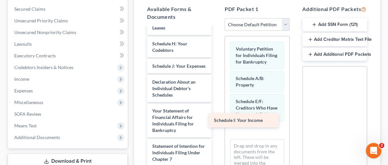
drag, startPoint x: 162, startPoint y: 51, endPoint x: 256, endPoint y: 120, distance: 115.9
click at [217, 120] on div "Schedule I: Your Income Summary of Your Assets and Liabilities Schedule C: The …" at bounding box center [179, 130] width 75 height 392
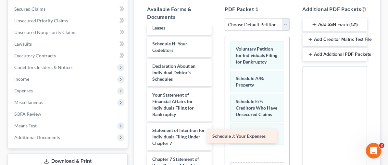
drag, startPoint x: 152, startPoint y: 50, endPoint x: 244, endPoint y: 135, distance: 124.8
click at [217, 135] on div "Schedule J: Your Expenses Summary of Your Assets and Liabilities Schedule C: Th…" at bounding box center [179, 122] width 75 height 377
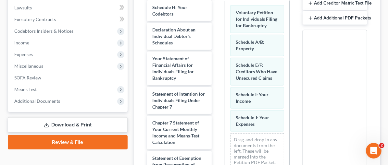
scroll to position [194, 0]
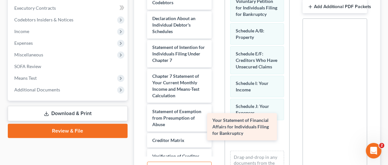
drag, startPoint x: 128, startPoint y: 31, endPoint x: 220, endPoint y: 119, distance: 127.1
click at [217, 119] on div "Your Statement of Financial Affairs for Individuals Filing for Bankruptcy Summa…" at bounding box center [179, 56] width 75 height 341
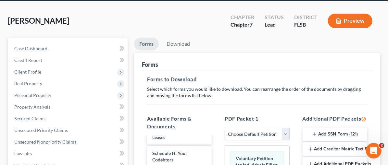
scroll to position [20, 0]
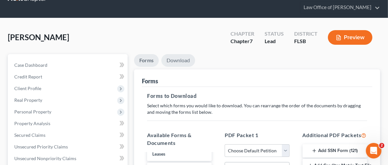
click at [161, 59] on link "Download" at bounding box center [178, 60] width 34 height 13
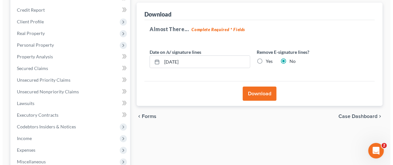
scroll to position [93, 0]
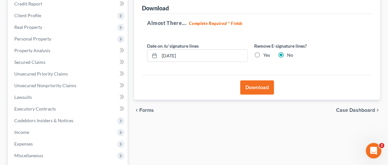
click at [263, 54] on label "Yes" at bounding box center [266, 55] width 7 height 6
click at [266, 54] on input "Yes" at bounding box center [268, 54] width 4 height 4
radio input "true"
click at [287, 54] on label "No" at bounding box center [290, 55] width 6 height 6
click at [289, 54] on input "No" at bounding box center [291, 54] width 4 height 4
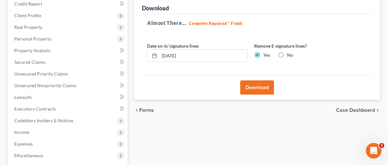
radio input "true"
radio input "false"
drag, startPoint x: 155, startPoint y: 54, endPoint x: 122, endPoint y: 51, distance: 33.2
click at [147, 51] on div "10/09/2025" at bounding box center [197, 55] width 101 height 13
click at [240, 85] on button "Download" at bounding box center [257, 87] width 34 height 14
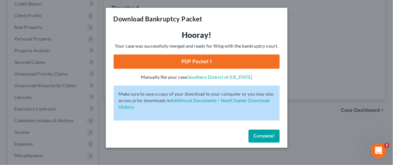
click at [203, 62] on link "PDF Packet 1" at bounding box center [197, 61] width 166 height 14
